Goal: Find specific page/section: Find specific page/section

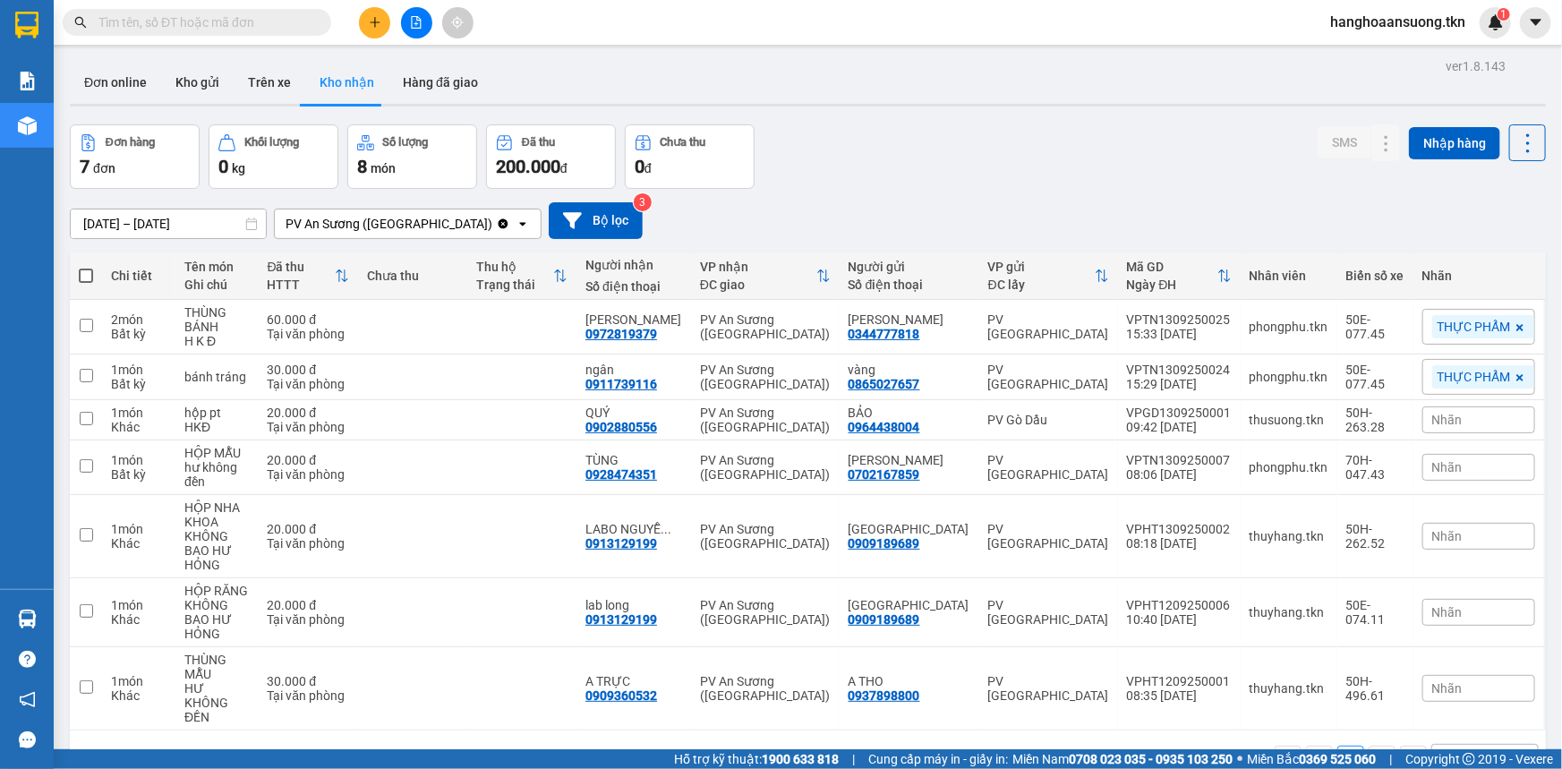
scroll to position [81, 0]
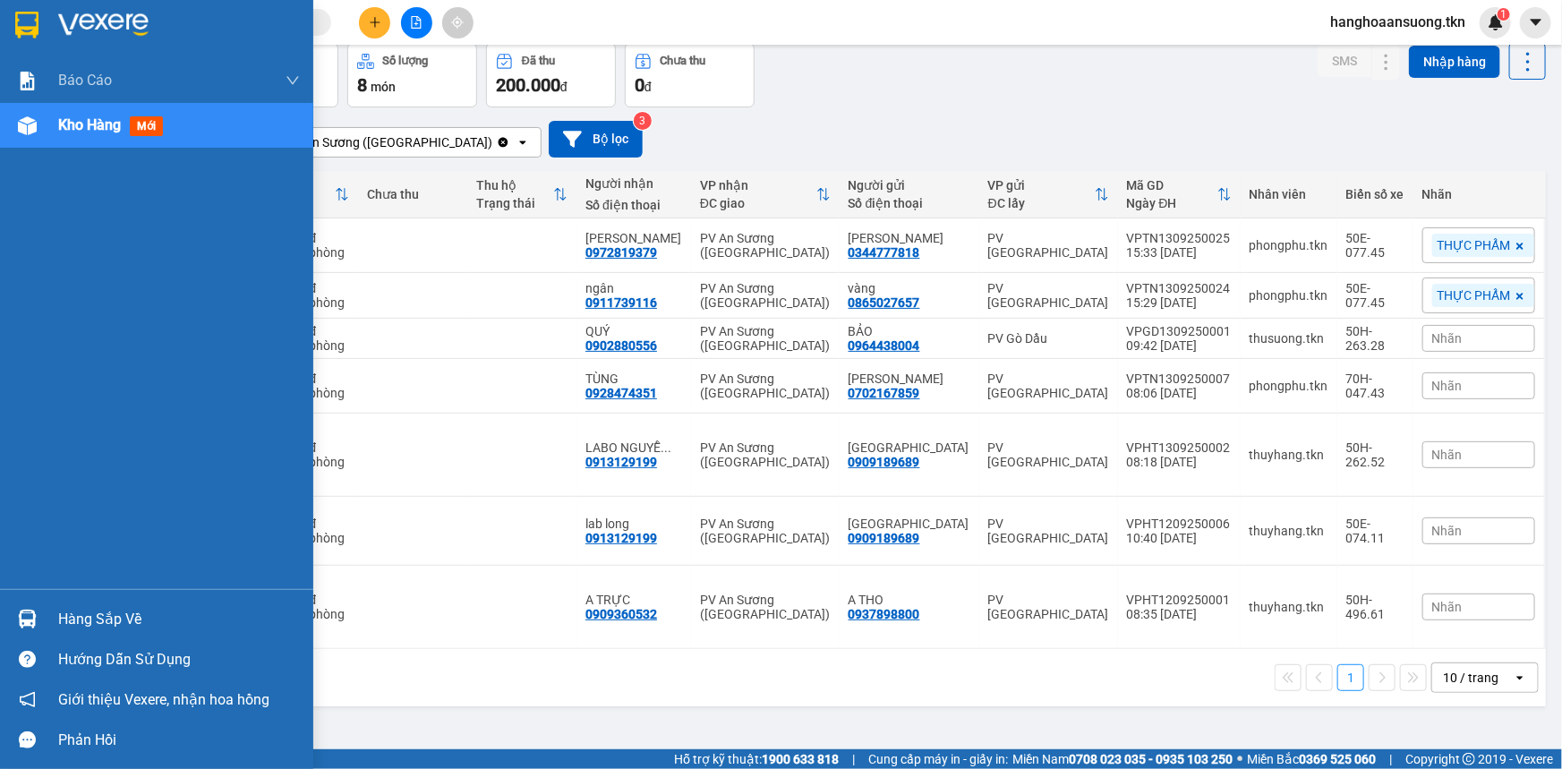
click at [22, 26] on img at bounding box center [26, 25] width 23 height 27
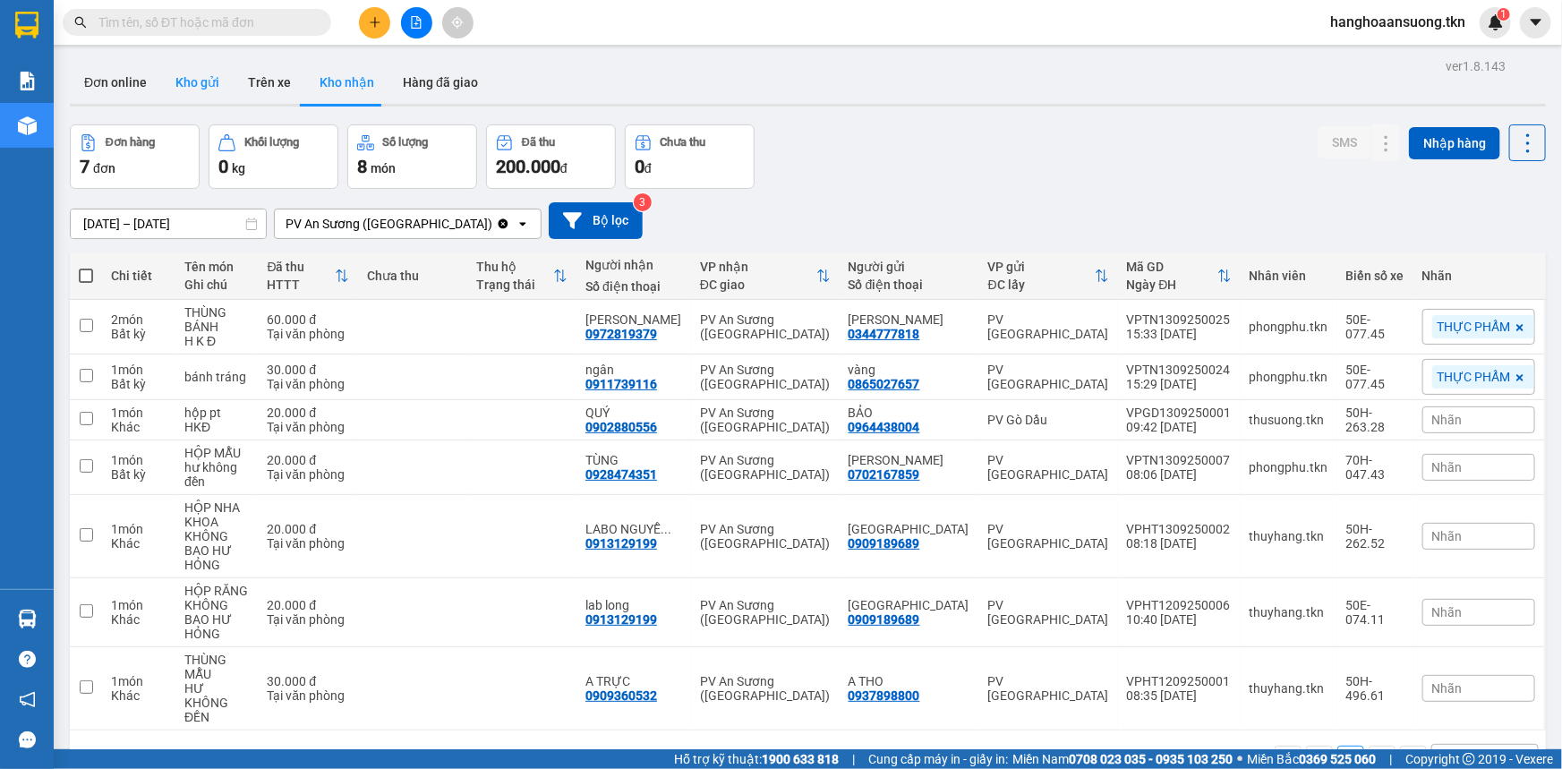
click at [203, 83] on button "Kho gửi" at bounding box center [197, 82] width 73 height 43
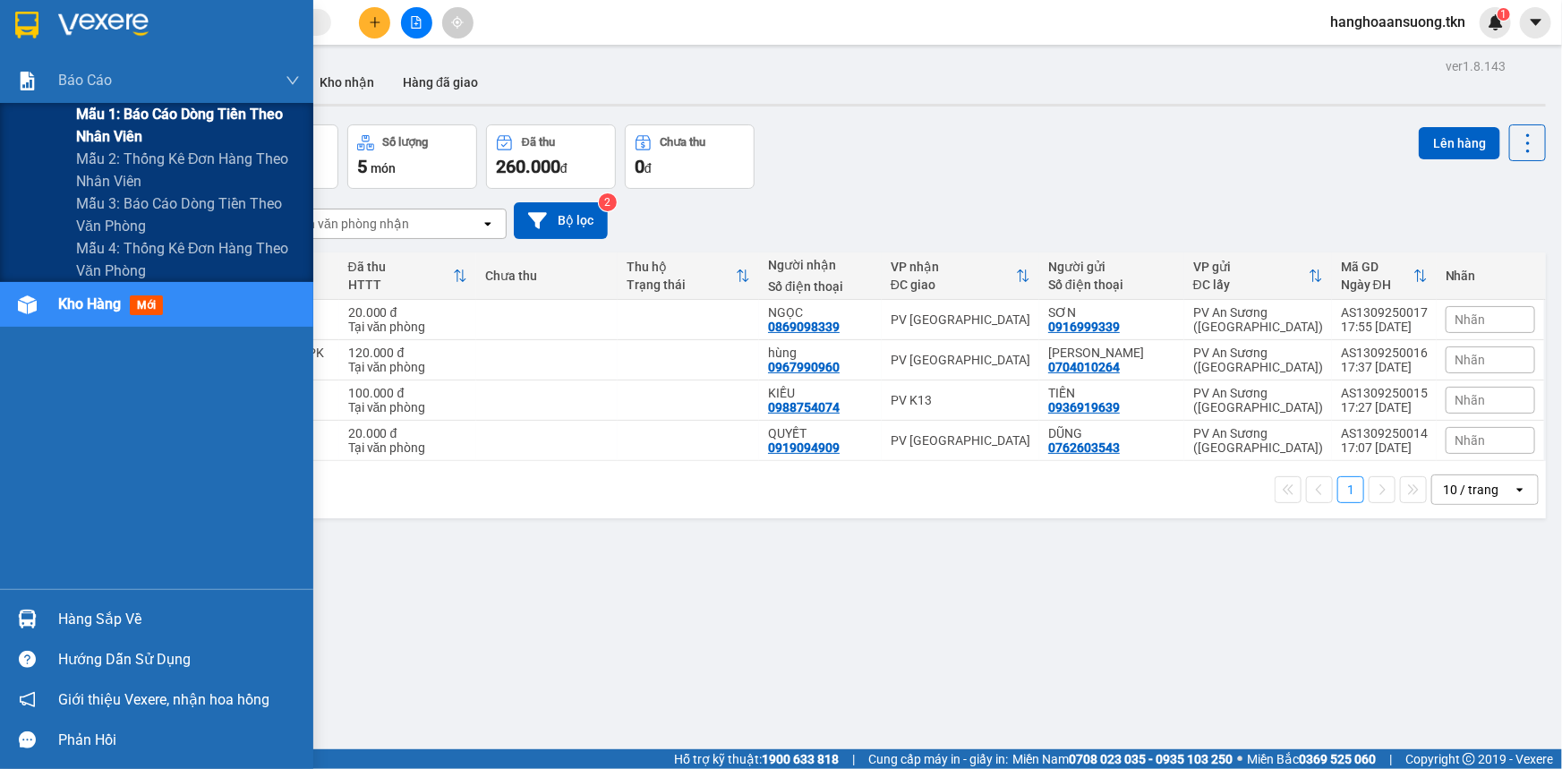
click at [53, 120] on div "Mẫu 1: Báo cáo dòng tiền theo nhân viên" at bounding box center [156, 125] width 313 height 45
